Goal: Information Seeking & Learning: Learn about a topic

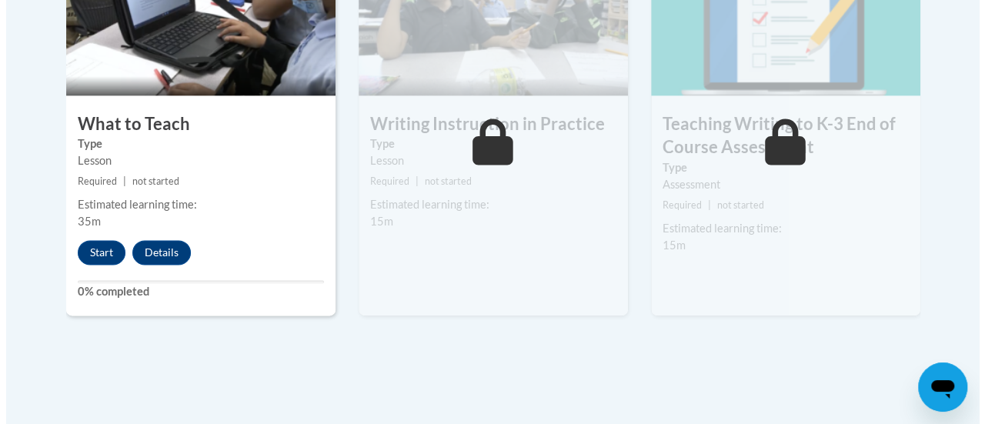
scroll to position [1001, 0]
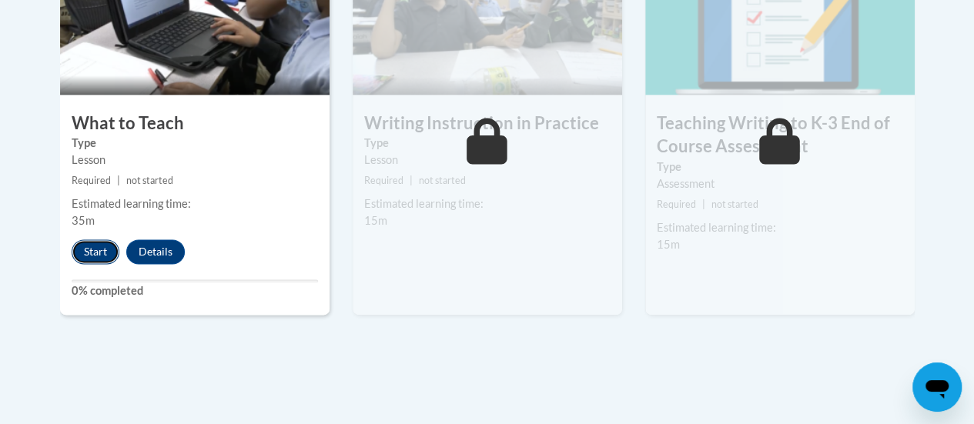
click at [94, 254] on button "Start" at bounding box center [96, 251] width 48 height 25
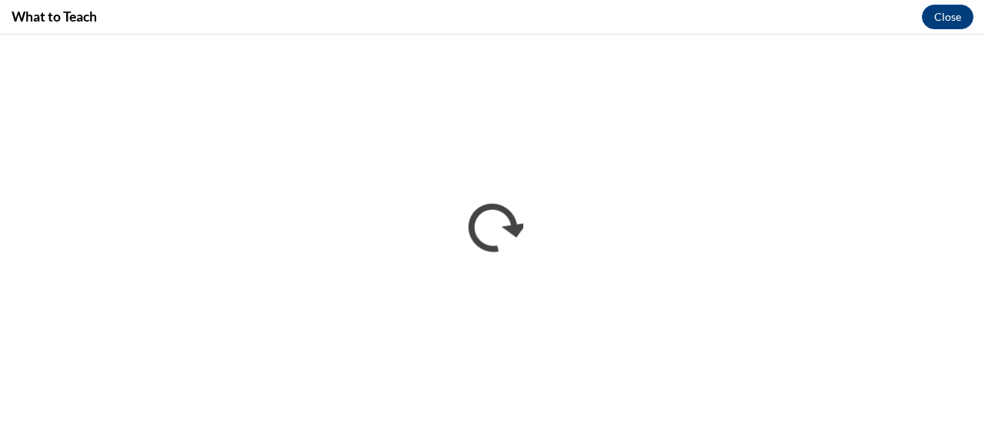
scroll to position [0, 0]
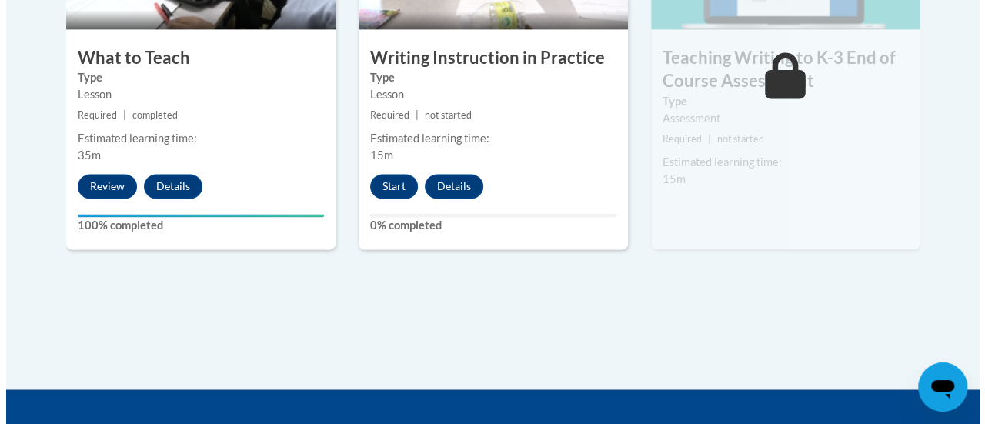
scroll to position [1071, 0]
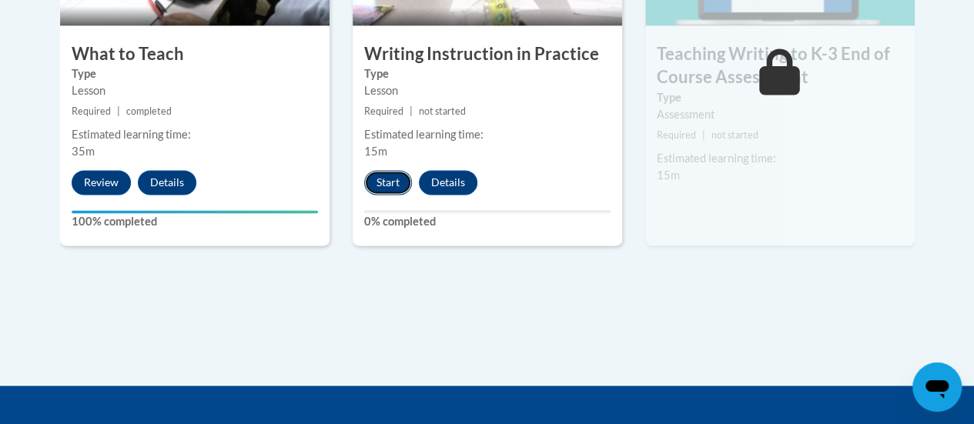
click at [379, 177] on button "Start" at bounding box center [388, 182] width 48 height 25
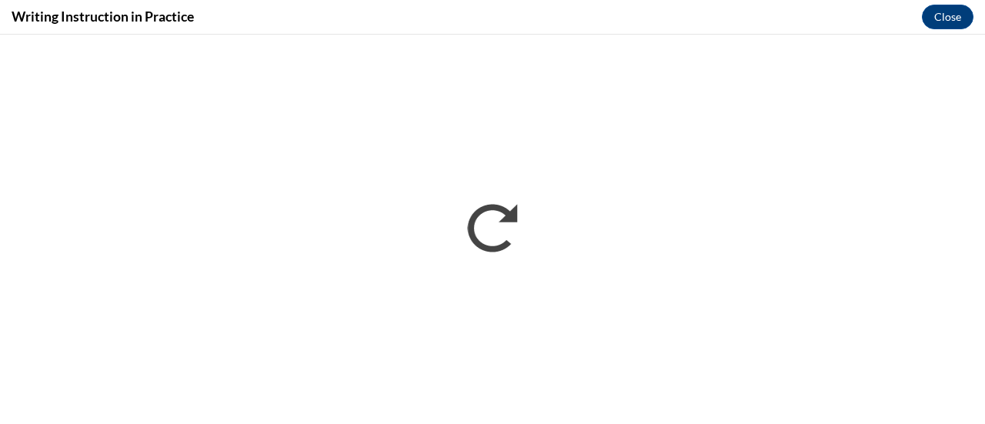
scroll to position [0, 0]
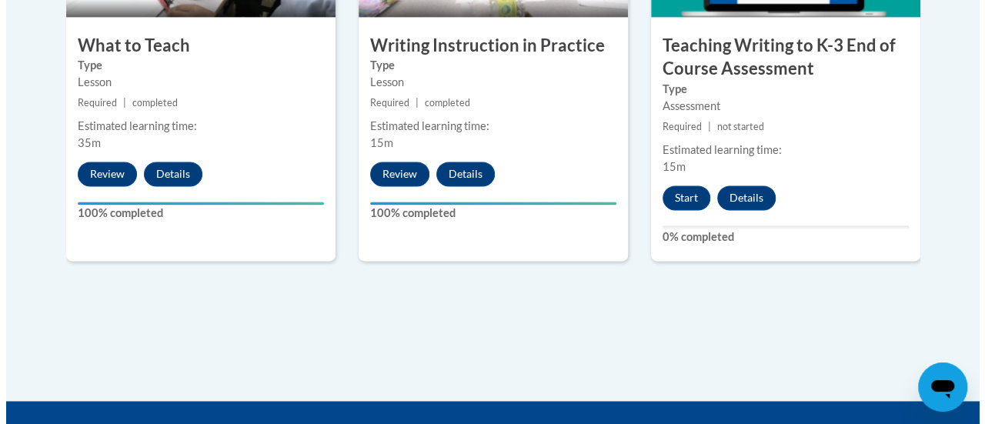
scroll to position [1093, 0]
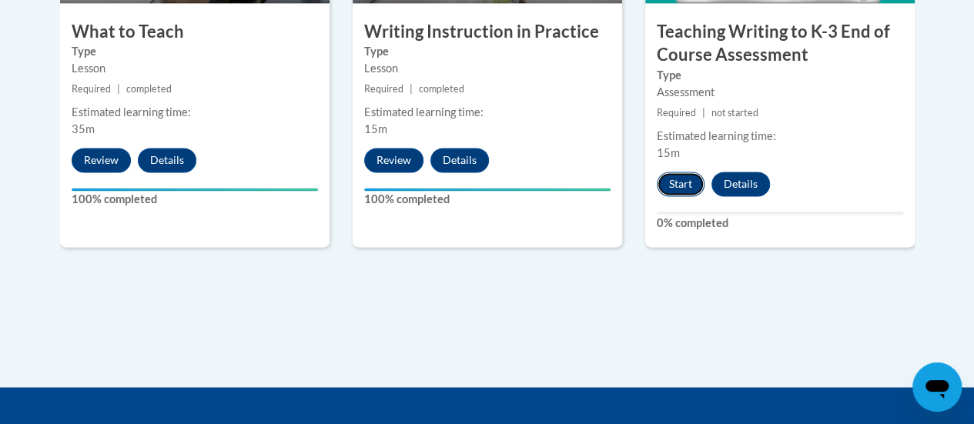
click at [688, 188] on button "Start" at bounding box center [680, 184] width 48 height 25
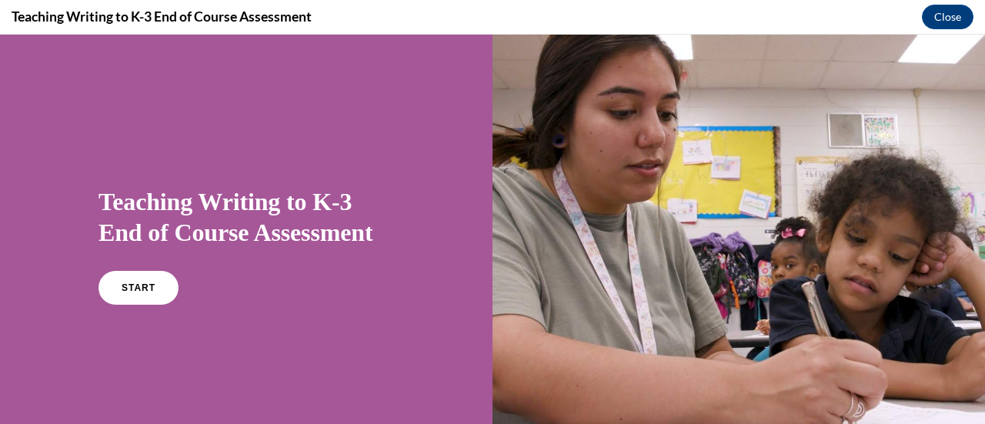
scroll to position [0, 0]
click at [129, 288] on span "START" at bounding box center [138, 288] width 35 height 12
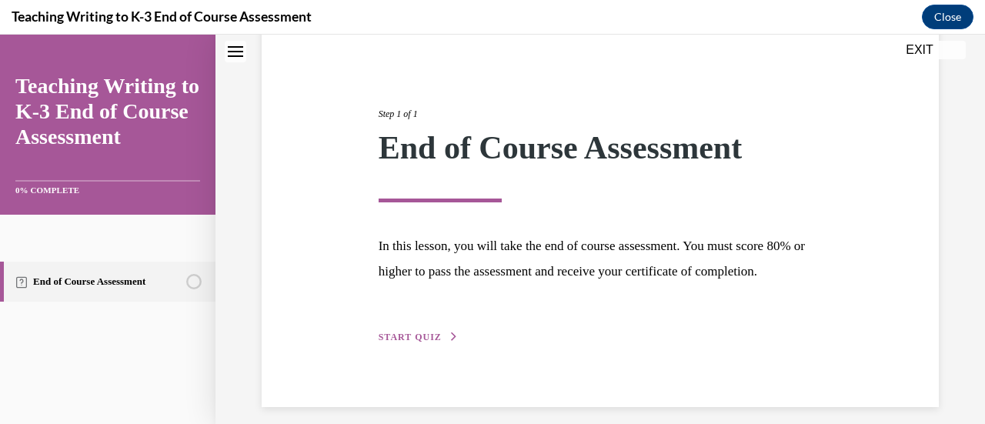
scroll to position [180, 0]
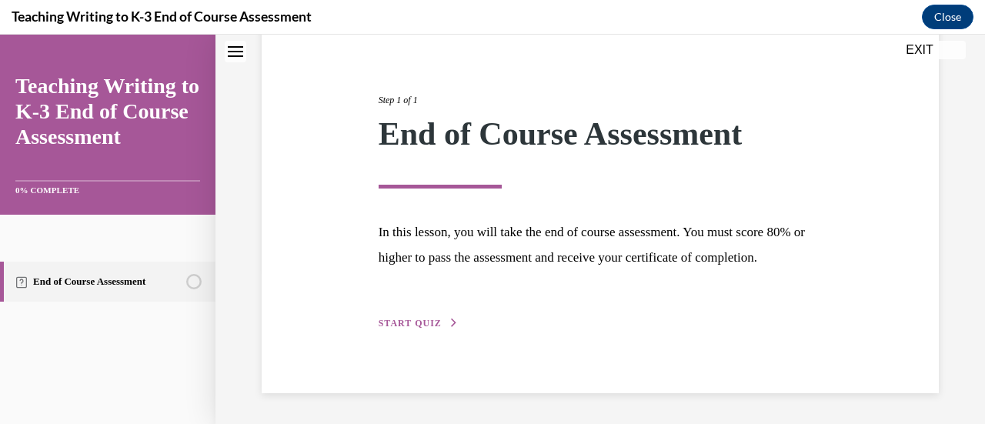
click at [402, 319] on span "START QUIZ" at bounding box center [410, 323] width 63 height 11
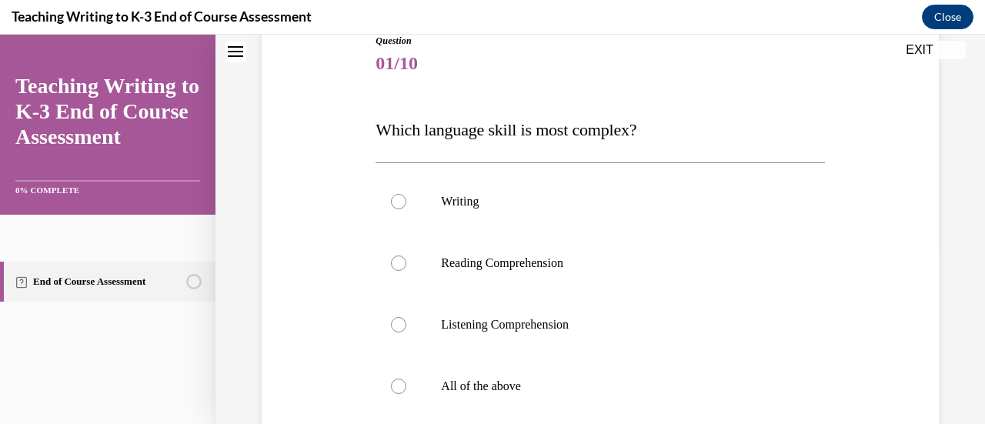
scroll to position [171, 0]
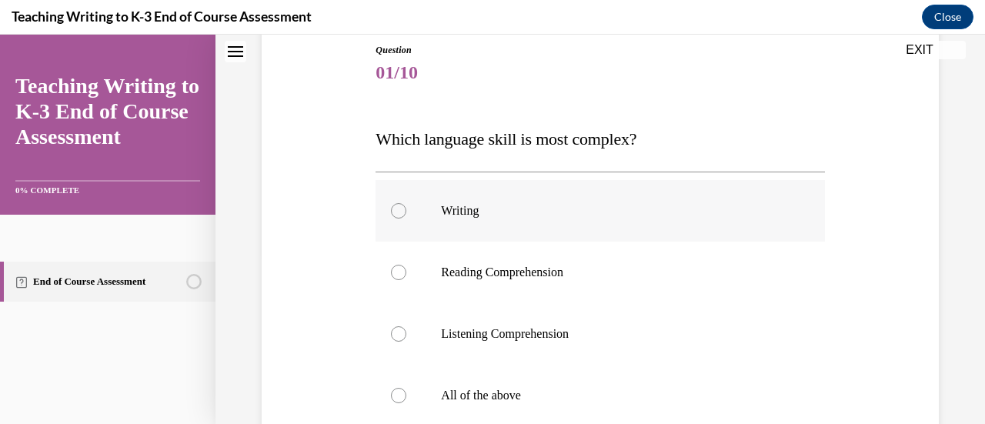
click at [398, 203] on div at bounding box center [398, 210] width 15 height 15
click at [398, 203] on input "Writing" at bounding box center [398, 210] width 15 height 15
radio input "true"
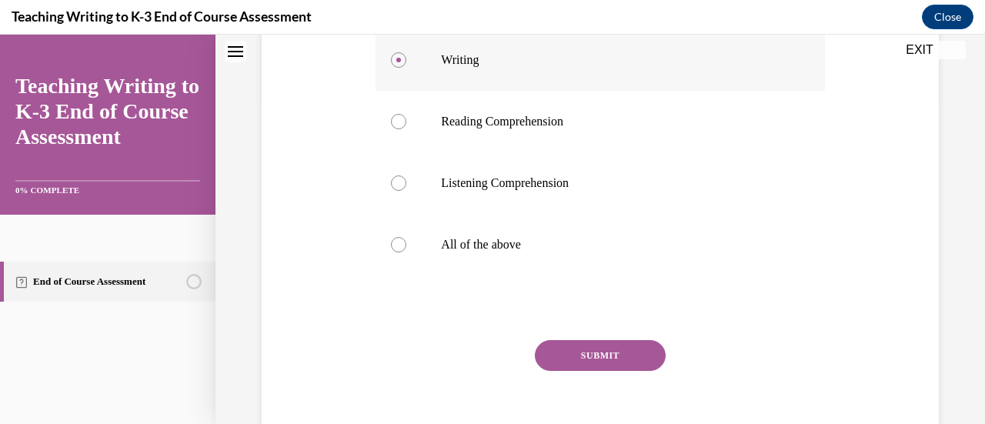
scroll to position [328, 0]
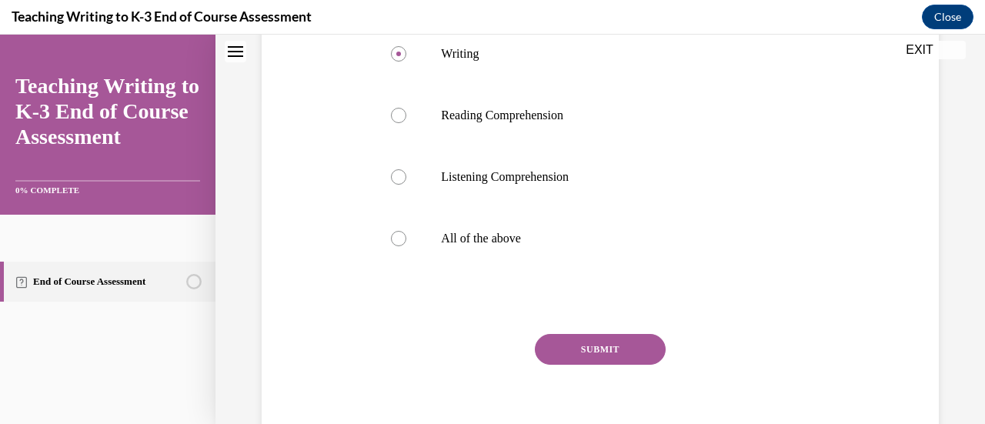
click at [610, 347] on button "SUBMIT" at bounding box center [600, 349] width 131 height 31
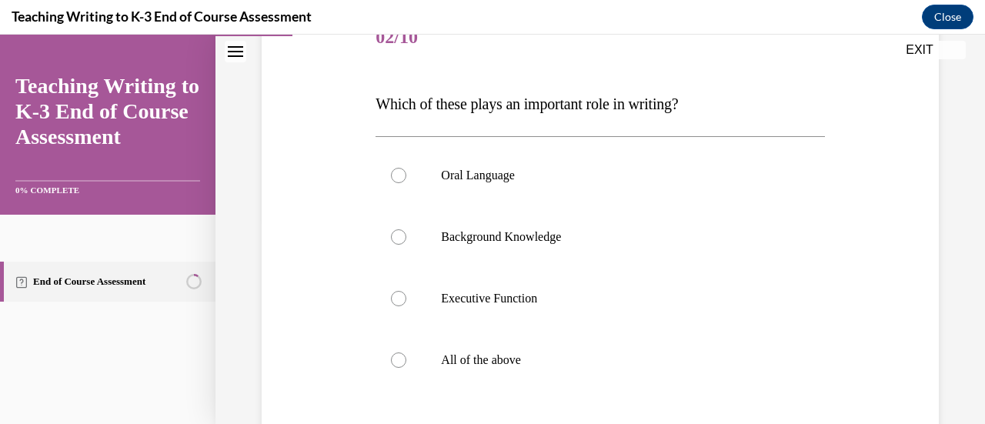
scroll to position [207, 0]
click at [402, 354] on div at bounding box center [398, 359] width 15 height 15
click at [402, 354] on input "All of the above" at bounding box center [398, 359] width 15 height 15
radio input "true"
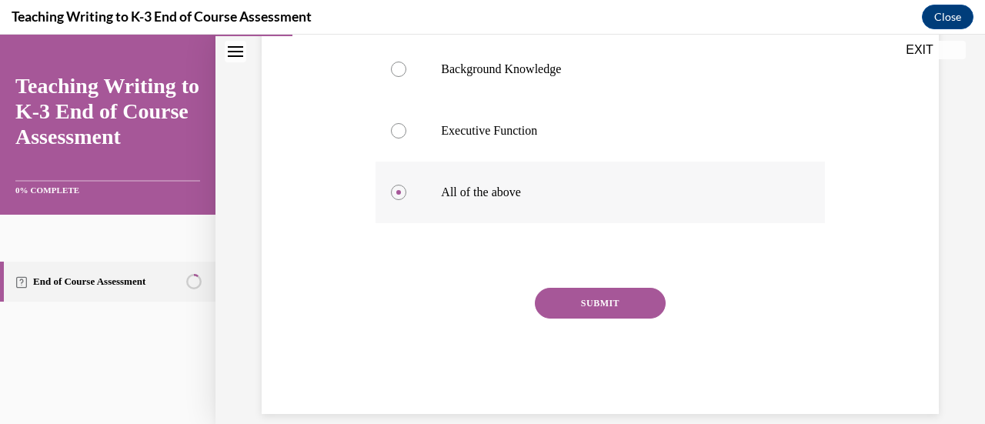
scroll to position [394, 0]
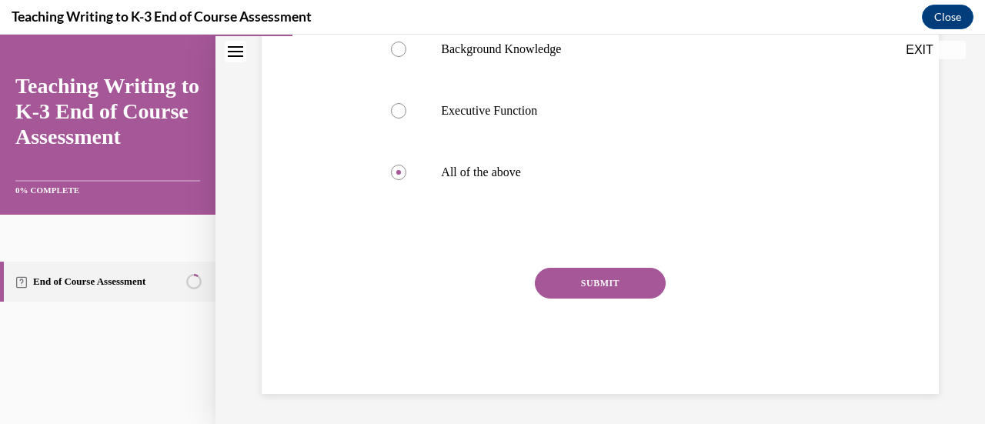
click at [598, 282] on button "SUBMIT" at bounding box center [600, 283] width 131 height 31
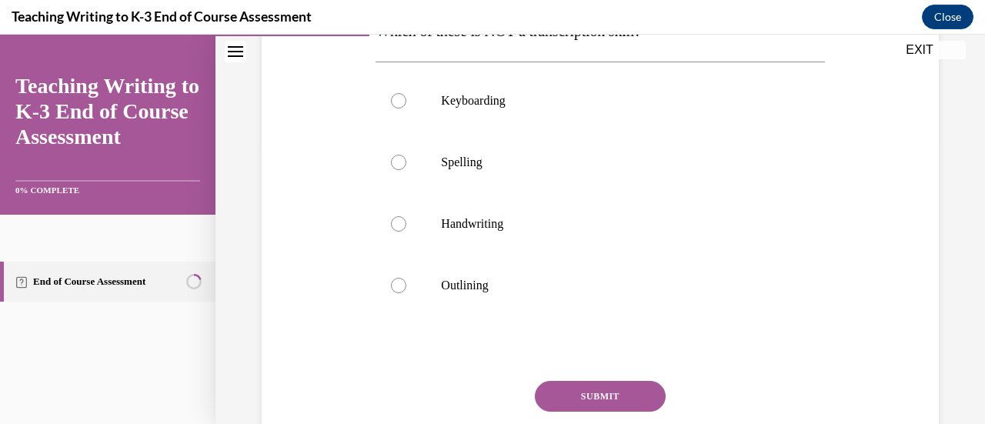
scroll to position [281, 0]
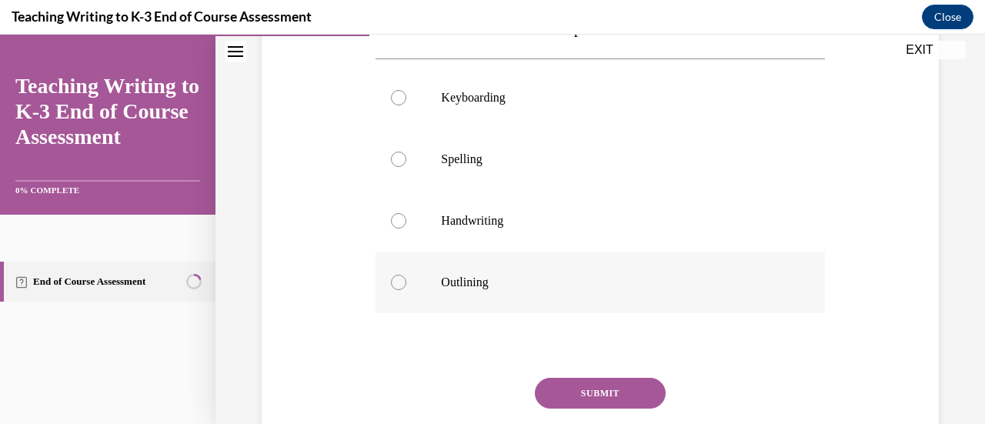
click at [406, 282] on label "Outlining" at bounding box center [600, 283] width 449 height 62
click at [406, 282] on input "Outlining" at bounding box center [398, 282] width 15 height 15
radio input "true"
click at [616, 398] on button "SUBMIT" at bounding box center [600, 393] width 131 height 31
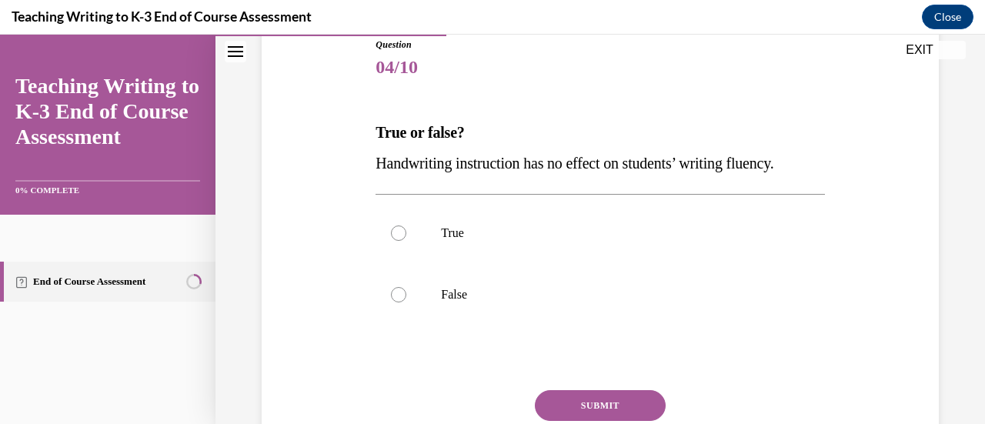
scroll to position [187, 0]
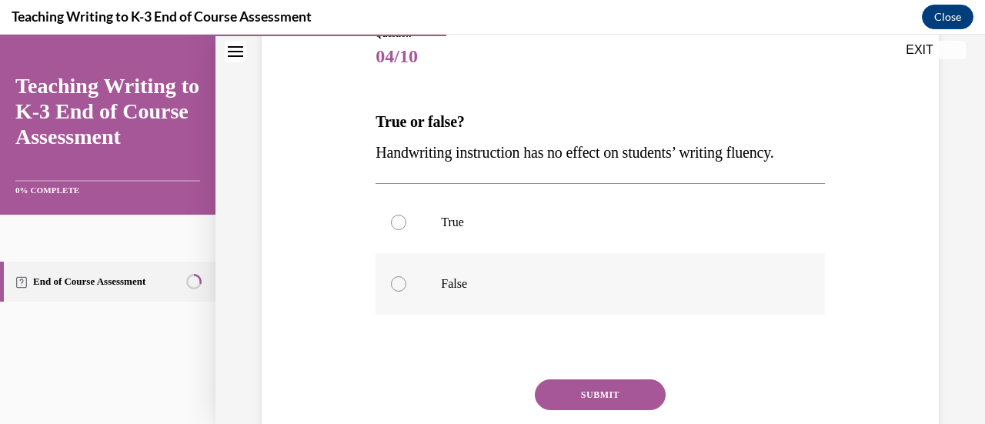
click at [430, 292] on label "False" at bounding box center [600, 284] width 449 height 62
click at [406, 292] on input "False" at bounding box center [398, 283] width 15 height 15
radio input "true"
click at [596, 391] on button "SUBMIT" at bounding box center [600, 394] width 131 height 31
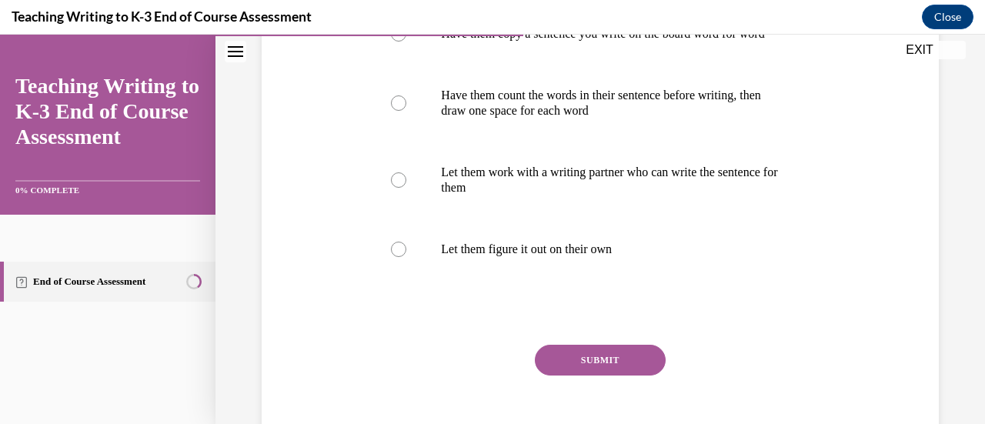
scroll to position [374, 0]
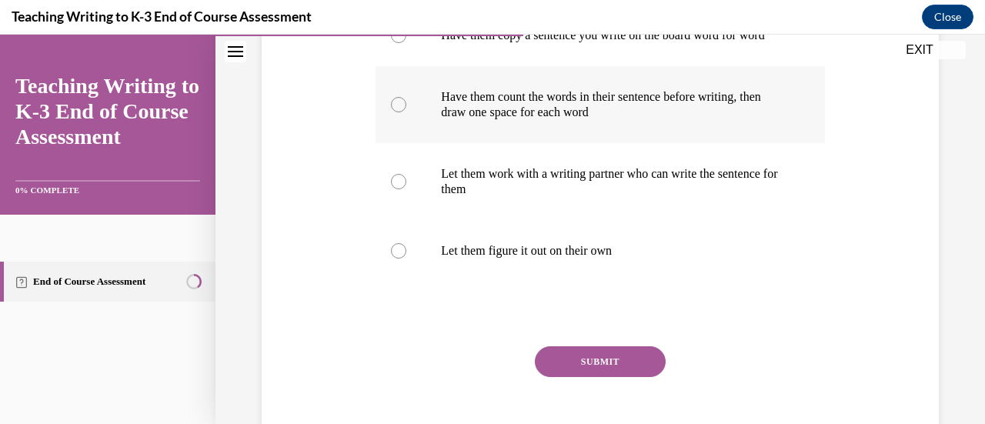
click at [409, 130] on label "Have them count the words in their sentence before writing, then draw one space…" at bounding box center [600, 104] width 449 height 77
click at [406, 112] on input "Have them count the words in their sentence before writing, then draw one space…" at bounding box center [398, 104] width 15 height 15
radio input "true"
click at [600, 376] on button "SUBMIT" at bounding box center [600, 361] width 131 height 31
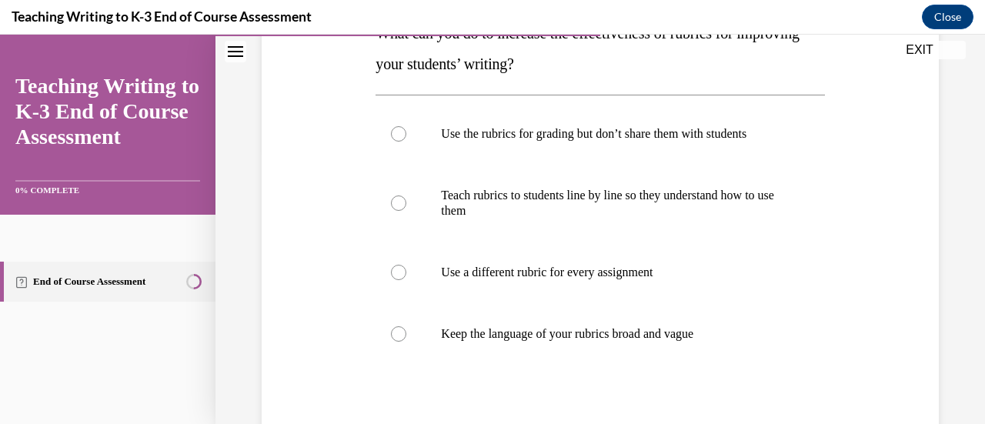
scroll to position [283, 0]
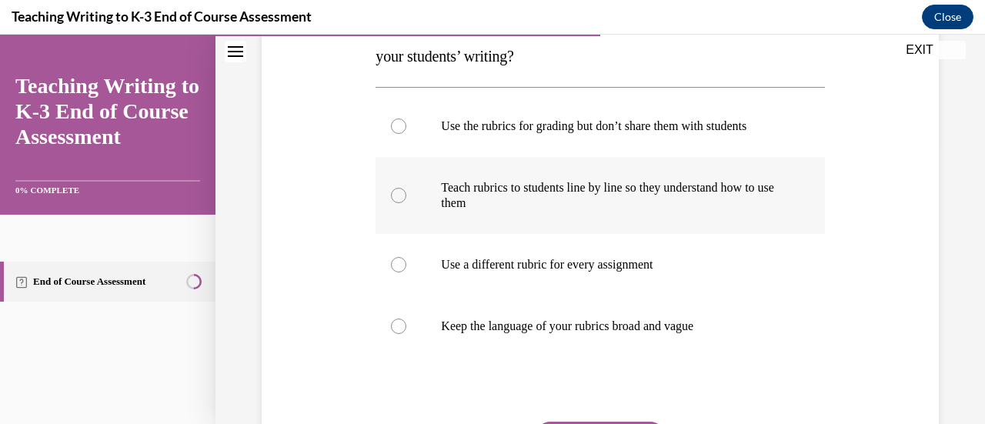
click at [402, 199] on div at bounding box center [398, 195] width 15 height 15
click at [402, 199] on input "Teach rubrics to students line by line so they understand how to use them" at bounding box center [398, 195] width 15 height 15
radio input "true"
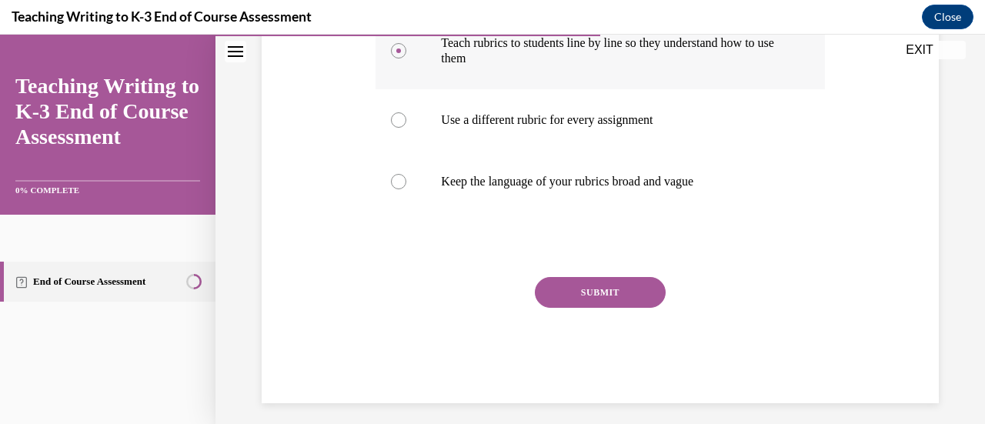
scroll to position [437, 0]
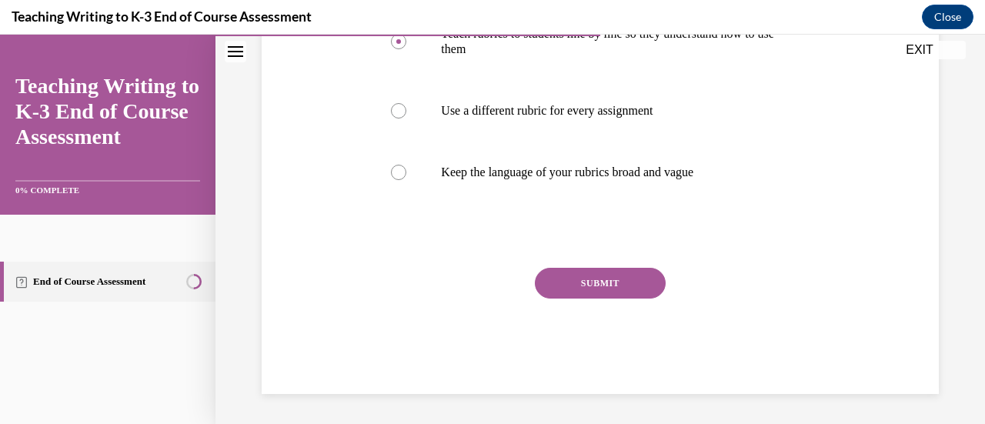
click at [584, 282] on button "SUBMIT" at bounding box center [600, 283] width 131 height 31
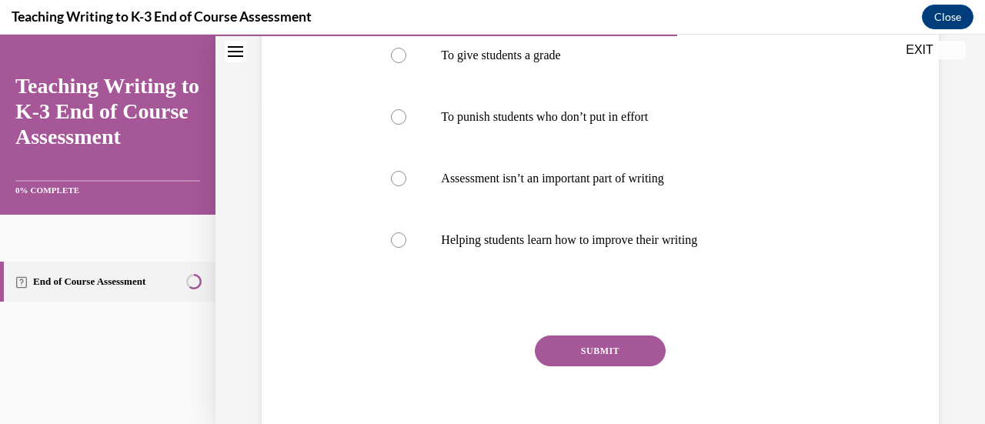
scroll to position [325, 0]
click at [391, 237] on div at bounding box center [398, 238] width 15 height 15
click at [391, 237] on input "Helping students learn how to improve their writing" at bounding box center [398, 238] width 15 height 15
radio input "true"
click at [585, 346] on button "SUBMIT" at bounding box center [600, 349] width 131 height 31
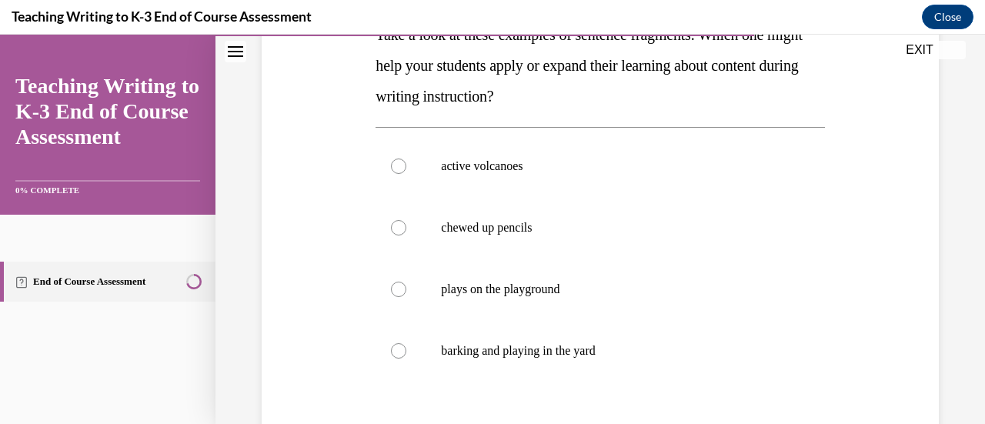
scroll to position [279, 0]
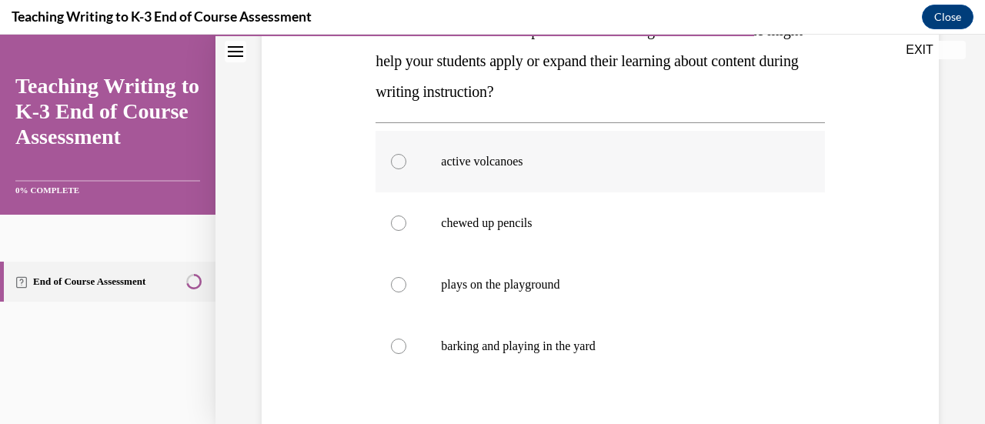
click at [406, 168] on label "active volcanoes" at bounding box center [600, 162] width 449 height 62
click at [406, 168] on input "active volcanoes" at bounding box center [398, 161] width 15 height 15
radio input "true"
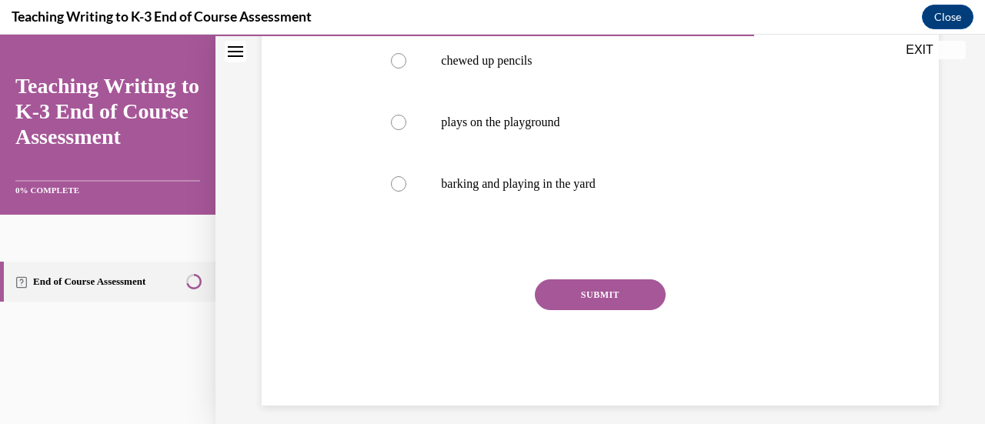
scroll to position [453, 0]
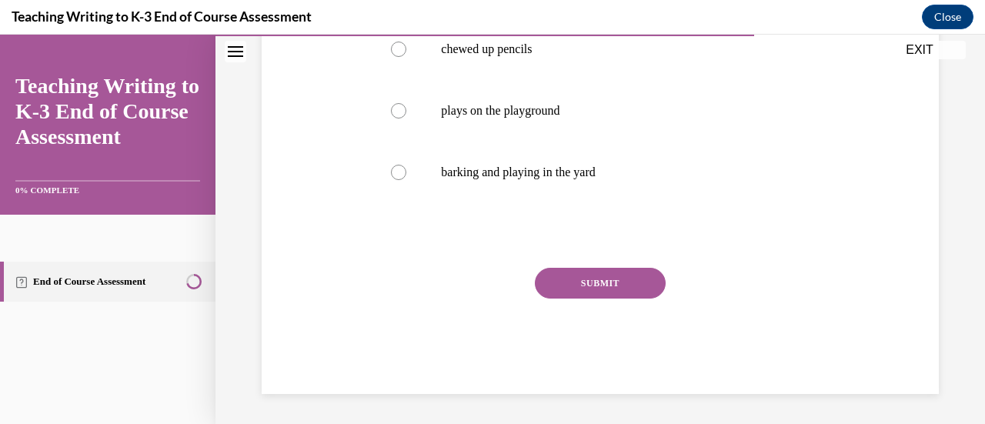
click at [602, 273] on button "SUBMIT" at bounding box center [600, 283] width 131 height 31
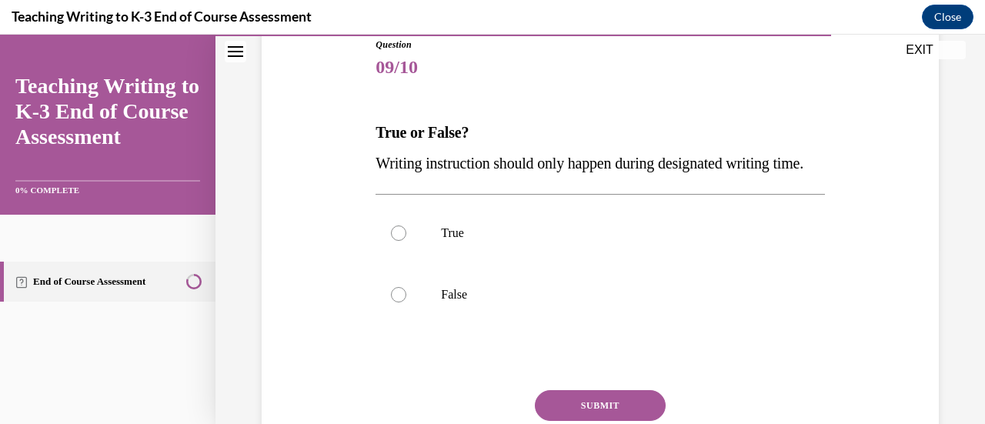
scroll to position [177, 0]
click at [454, 302] on p "False" at bounding box center [613, 293] width 345 height 15
click at [406, 302] on input "False" at bounding box center [398, 293] width 15 height 15
radio input "true"
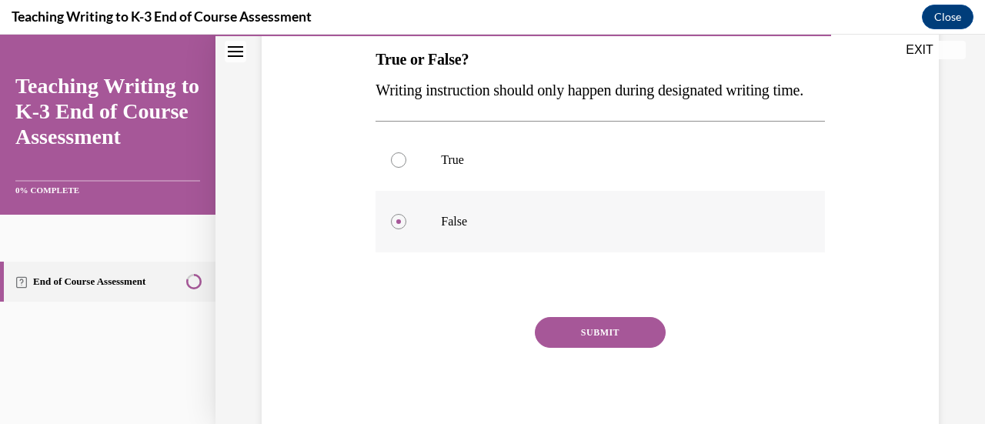
scroll to position [249, 0]
click at [623, 348] on button "SUBMIT" at bounding box center [600, 332] width 131 height 31
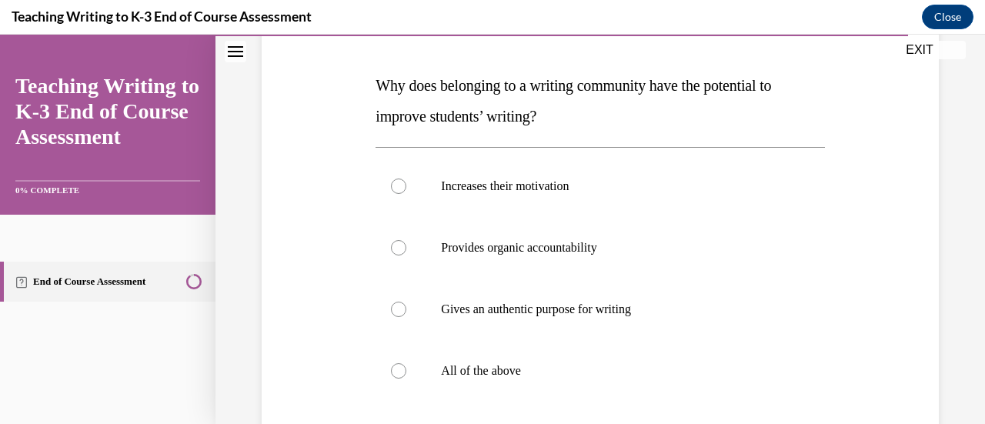
scroll to position [225, 0]
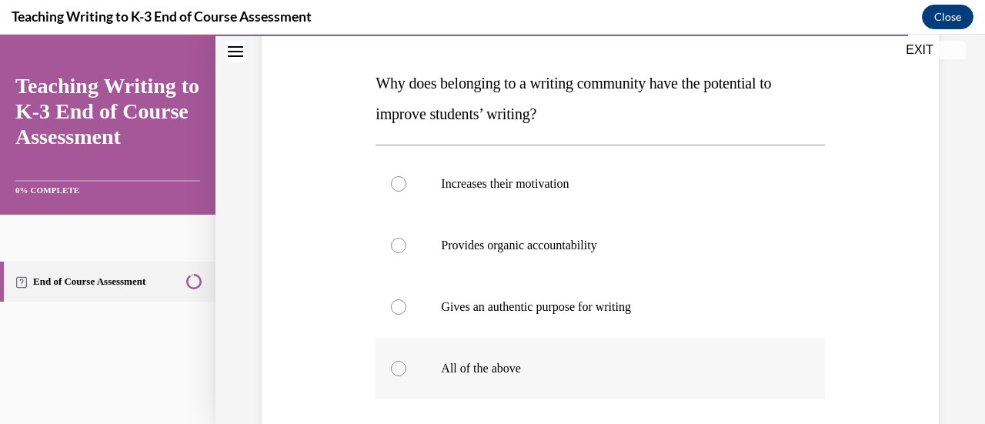
click at [412, 372] on label "All of the above" at bounding box center [600, 369] width 449 height 62
click at [406, 372] on input "All of the above" at bounding box center [398, 368] width 15 height 15
radio input "true"
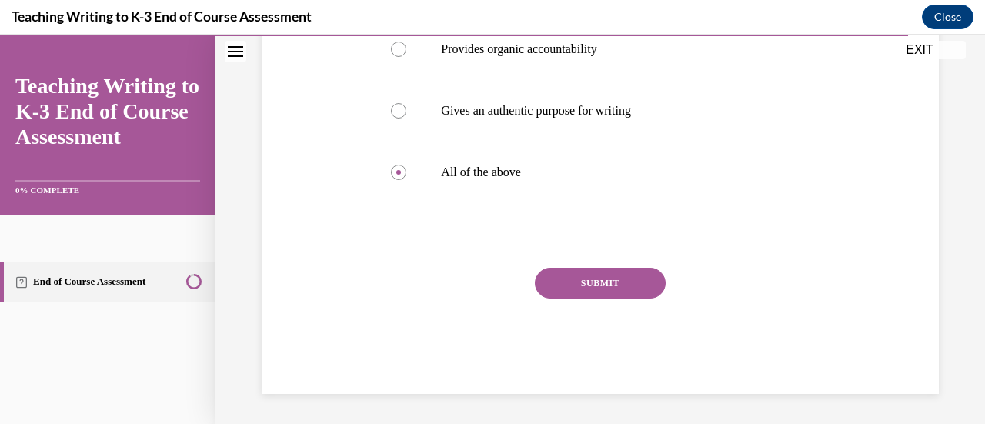
click at [577, 283] on button "SUBMIT" at bounding box center [600, 283] width 131 height 31
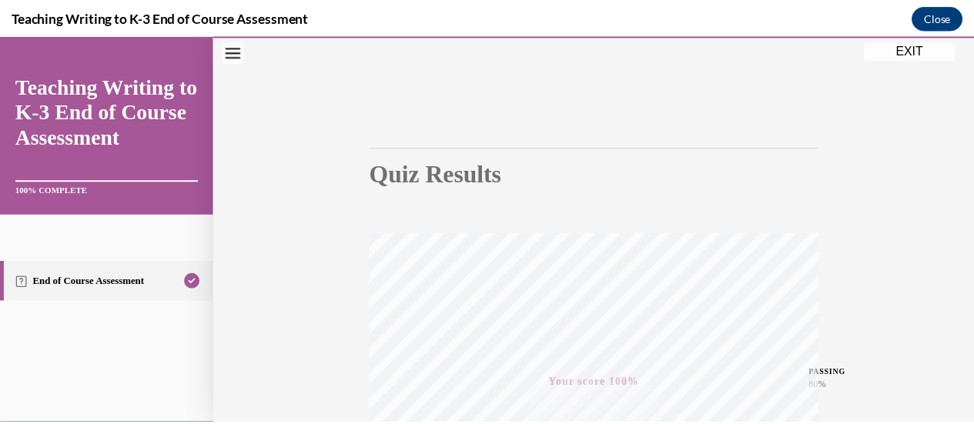
scroll to position [0, 0]
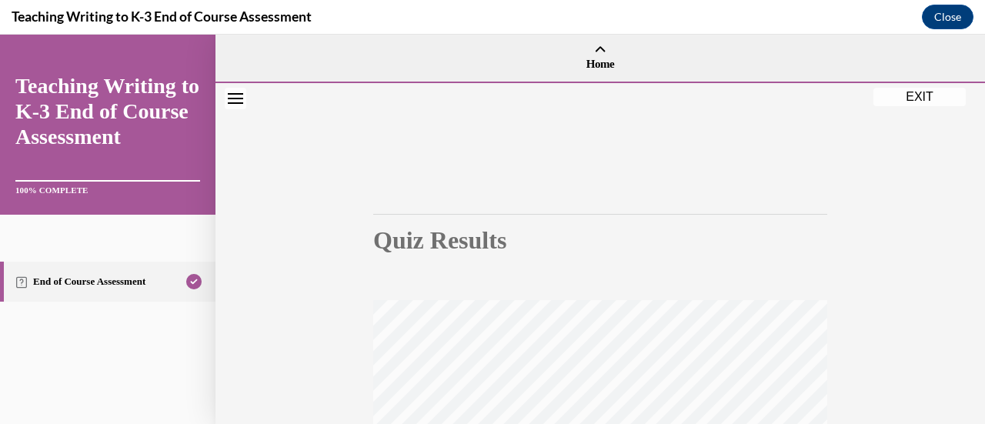
click at [925, 94] on button "EXIT" at bounding box center [920, 97] width 92 height 18
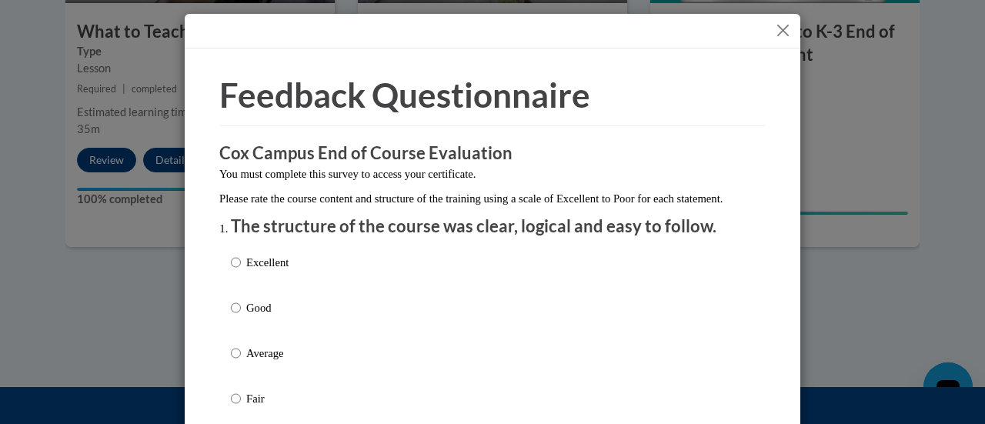
click at [780, 37] on button "Close" at bounding box center [782, 30] width 19 height 19
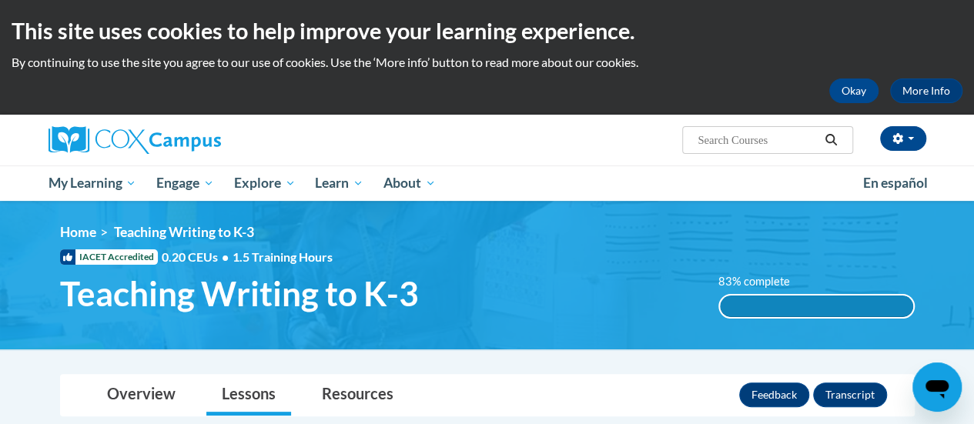
click at [742, 148] on input "Search..." at bounding box center [757, 140] width 123 height 18
type input "data driven instruction"
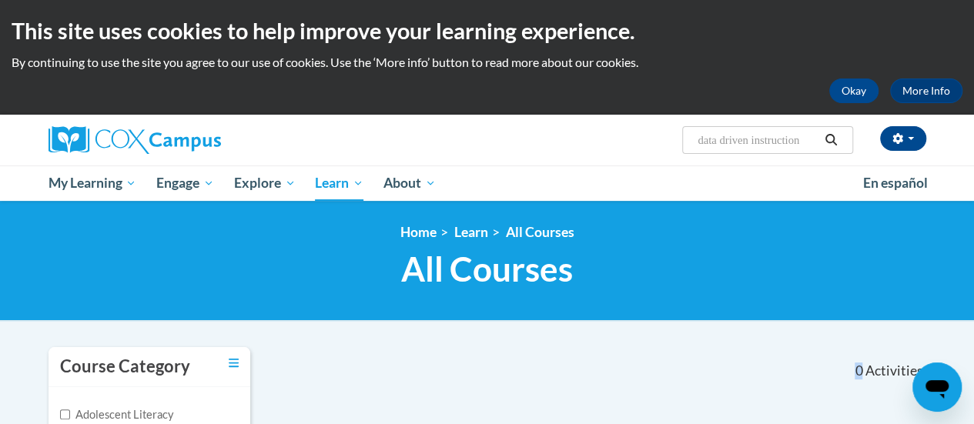
click at [796, 146] on input "data driven instruction" at bounding box center [757, 140] width 123 height 18
type input "data driven"
click at [777, 132] on input "data driven" at bounding box center [757, 140] width 123 height 18
type input "data"
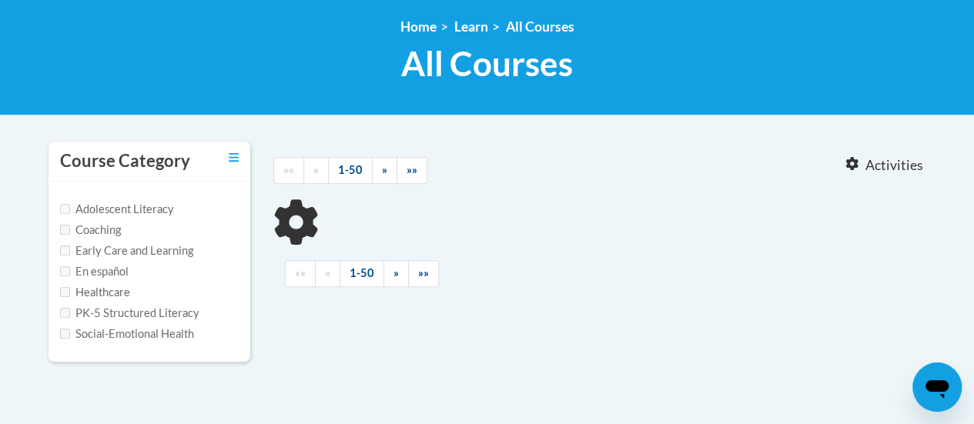
scroll to position [208, 0]
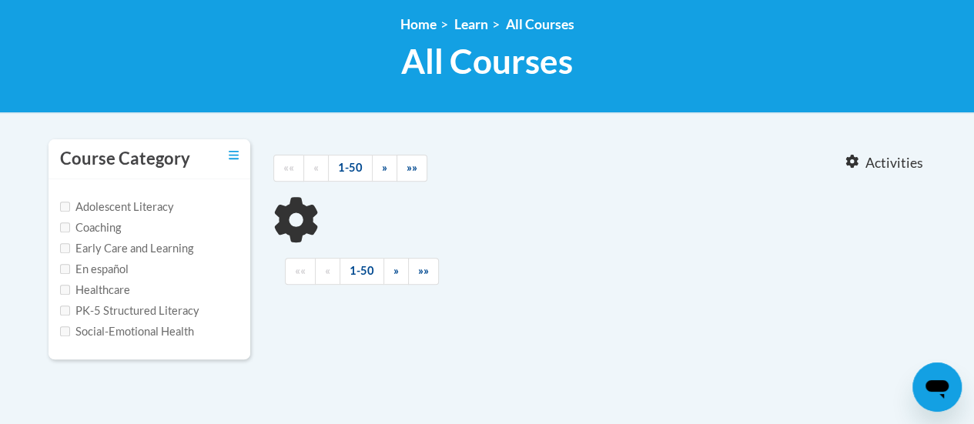
type input "data"
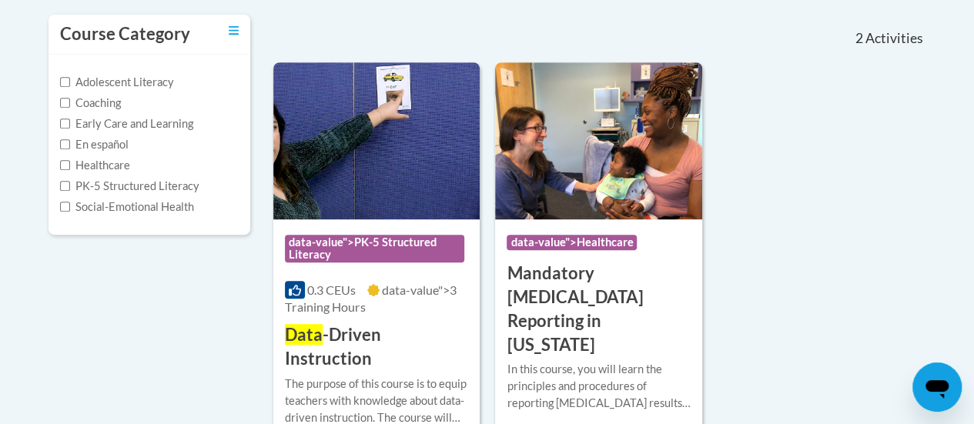
scroll to position [333, 0]
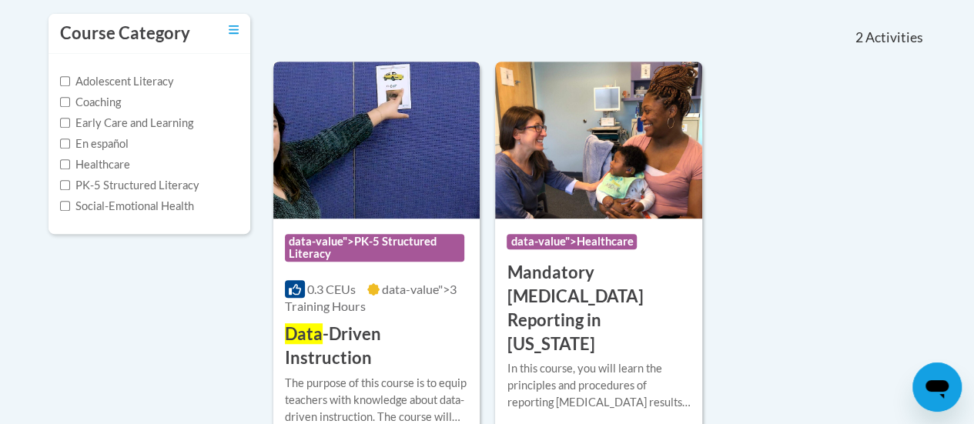
click at [418, 189] on img at bounding box center [376, 140] width 206 height 157
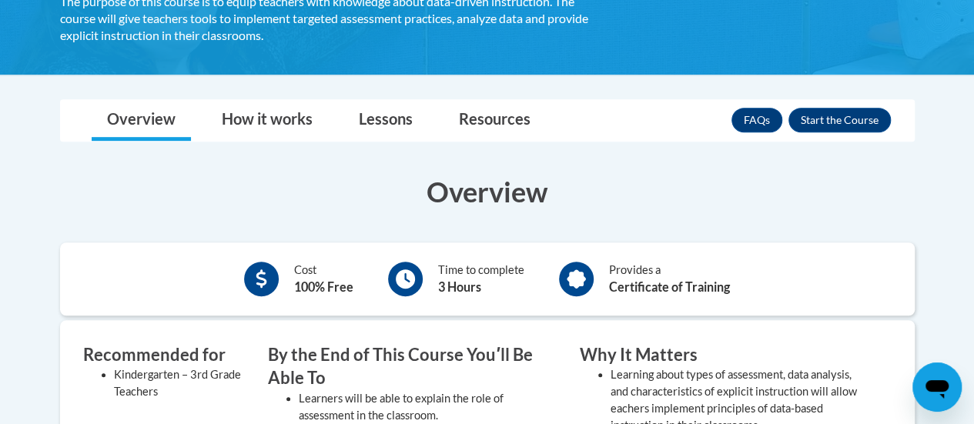
scroll to position [304, 0]
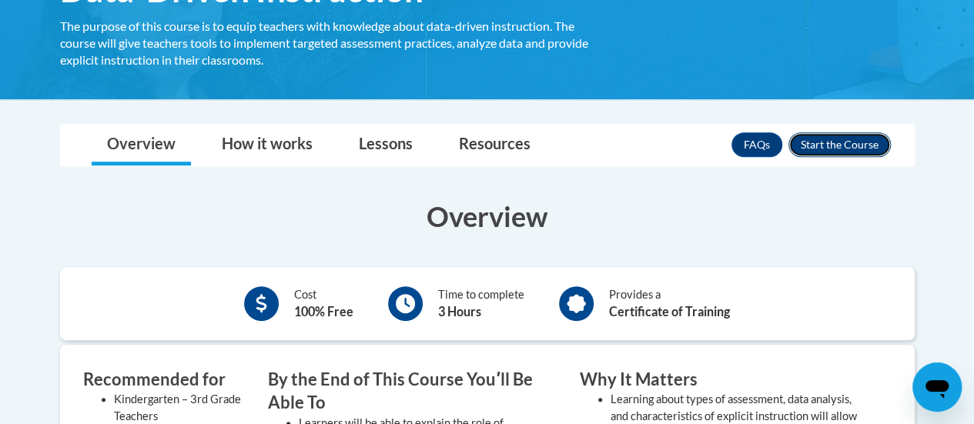
click at [841, 149] on button "Enroll" at bounding box center [839, 144] width 102 height 25
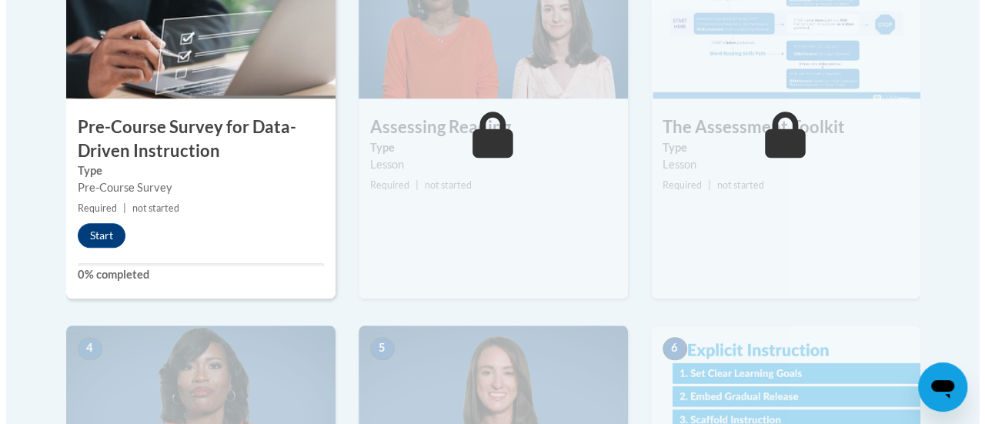
scroll to position [571, 0]
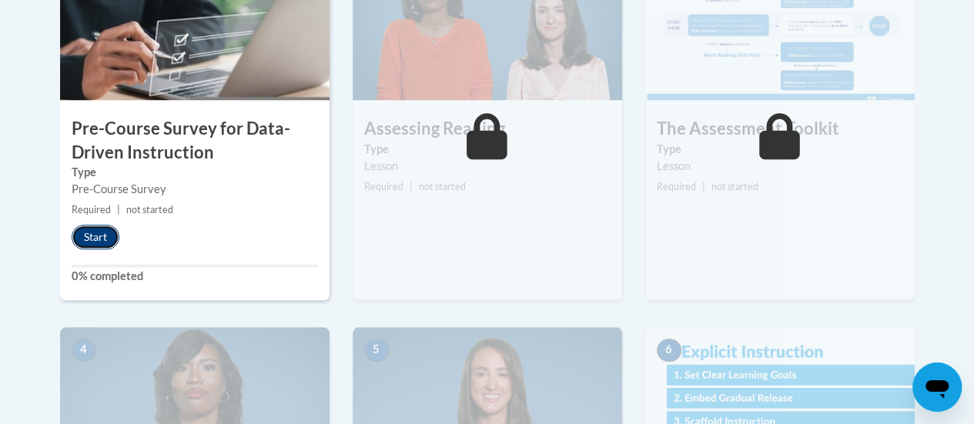
click at [92, 233] on button "Start" at bounding box center [96, 237] width 48 height 25
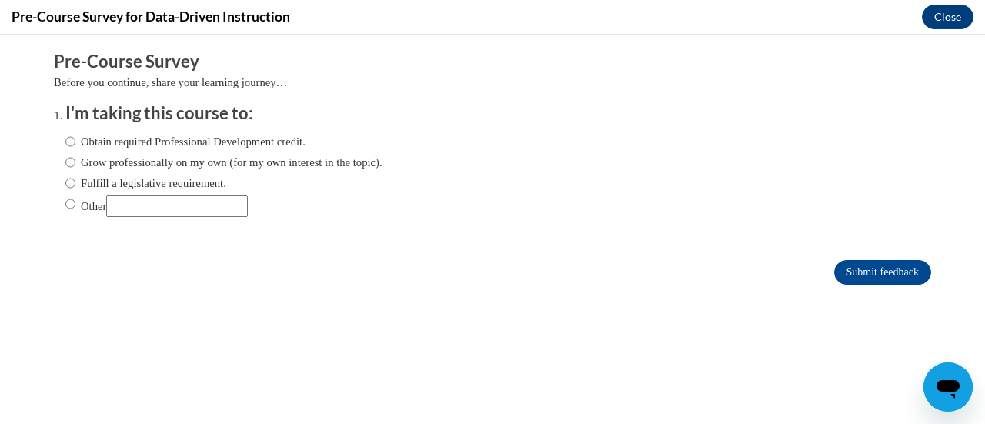
scroll to position [0, 0]
click at [65, 141] on input "Obtain required Professional Development credit." at bounding box center [70, 141] width 10 height 17
radio input "true"
click at [882, 260] on input "Submit feedback" at bounding box center [882, 272] width 97 height 25
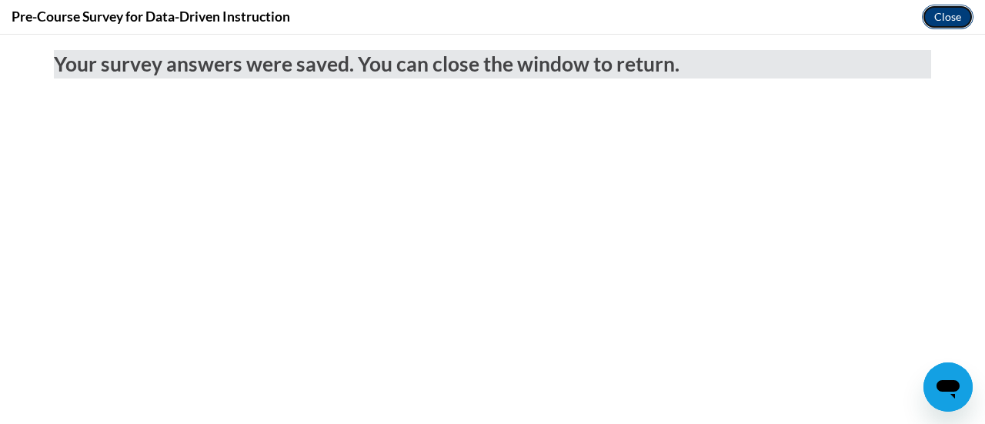
click at [947, 20] on button "Close" at bounding box center [948, 17] width 52 height 25
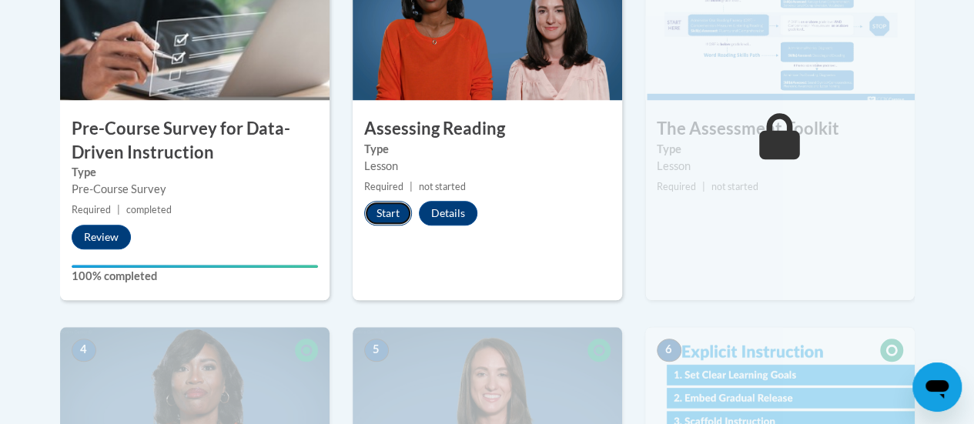
click at [381, 209] on button "Start" at bounding box center [388, 213] width 48 height 25
